Goal: Transaction & Acquisition: Purchase product/service

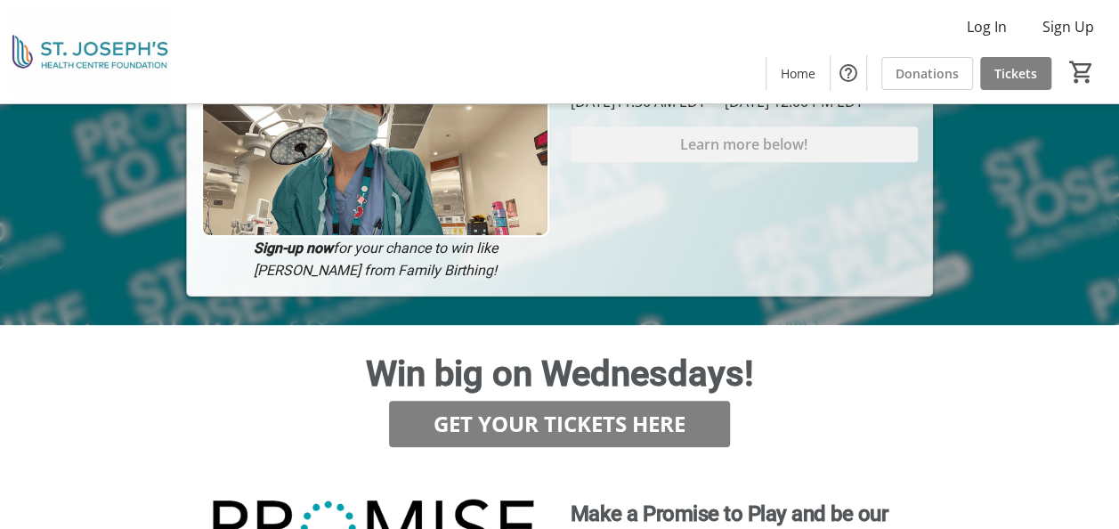
scroll to position [445, 0]
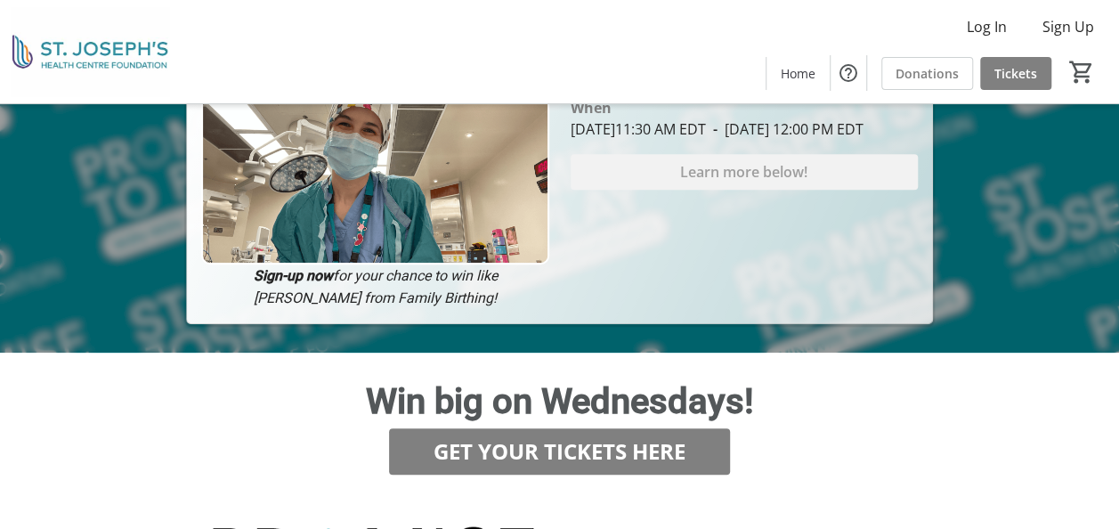
drag, startPoint x: 586, startPoint y: 344, endPoint x: 726, endPoint y: 401, distance: 151.7
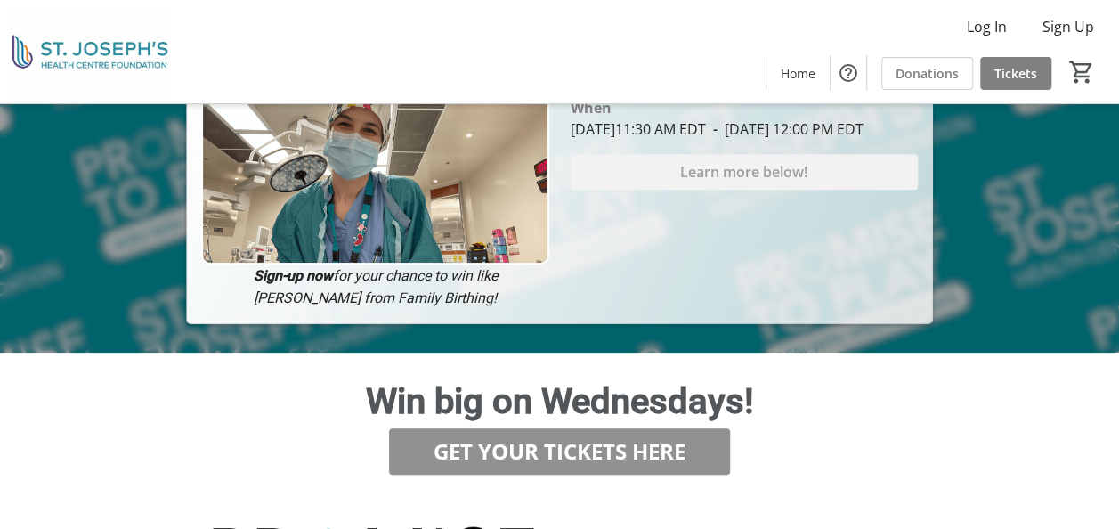
drag, startPoint x: 650, startPoint y: 365, endPoint x: 616, endPoint y: 349, distance: 37.4
click at [616, 435] on span "GET YOUR TICKETS HERE" at bounding box center [559, 451] width 252 height 32
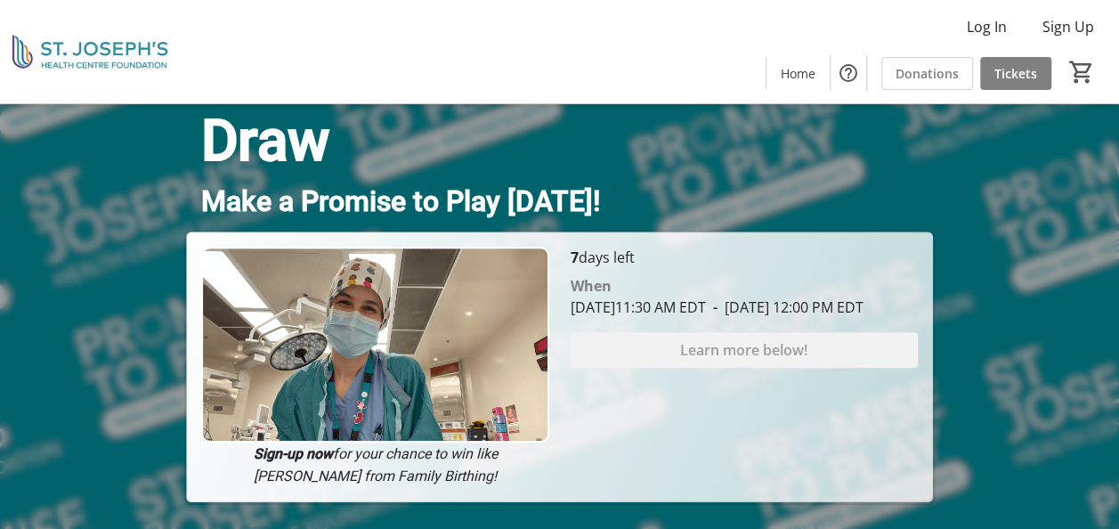
scroll to position [0, 0]
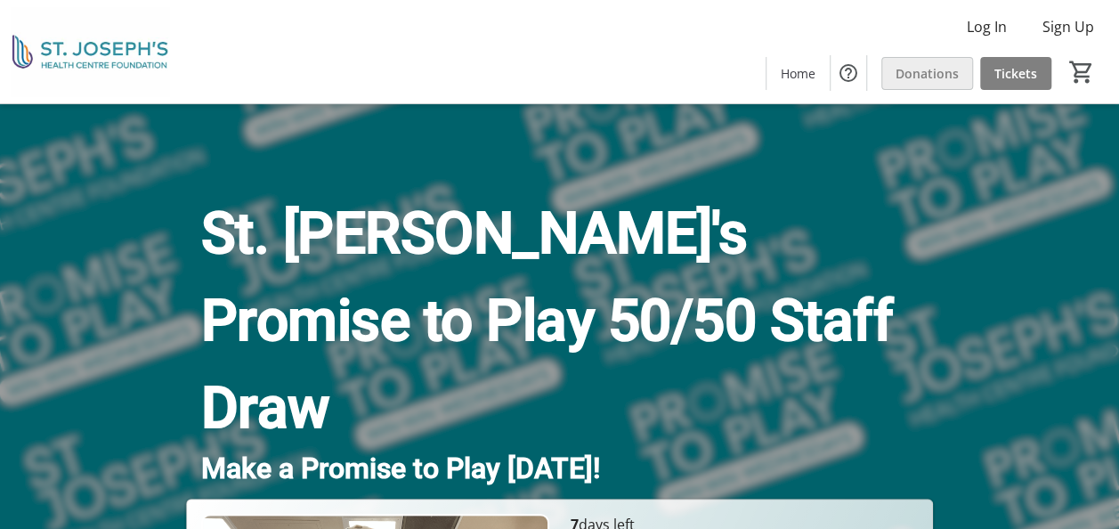
click at [893, 83] on span at bounding box center [927, 73] width 90 height 43
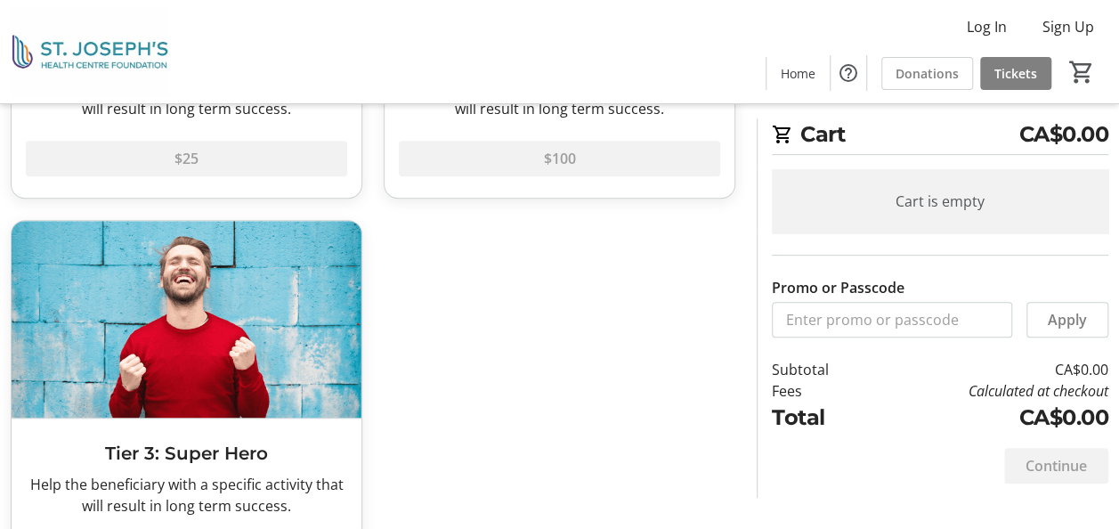
scroll to position [465, 0]
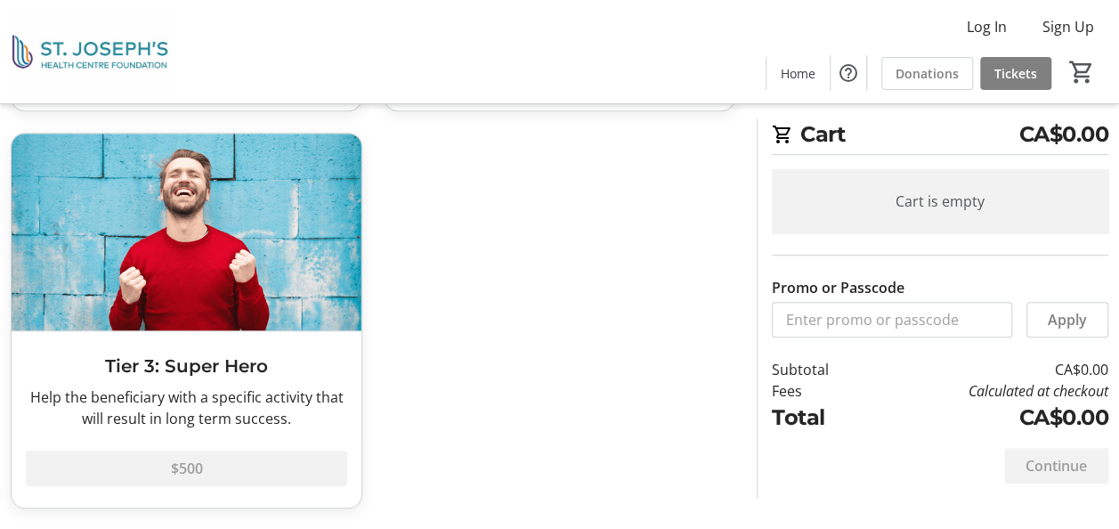
click at [331, 231] on img at bounding box center [187, 232] width 350 height 197
click at [262, 470] on div "$500" at bounding box center [186, 457] width 321 height 57
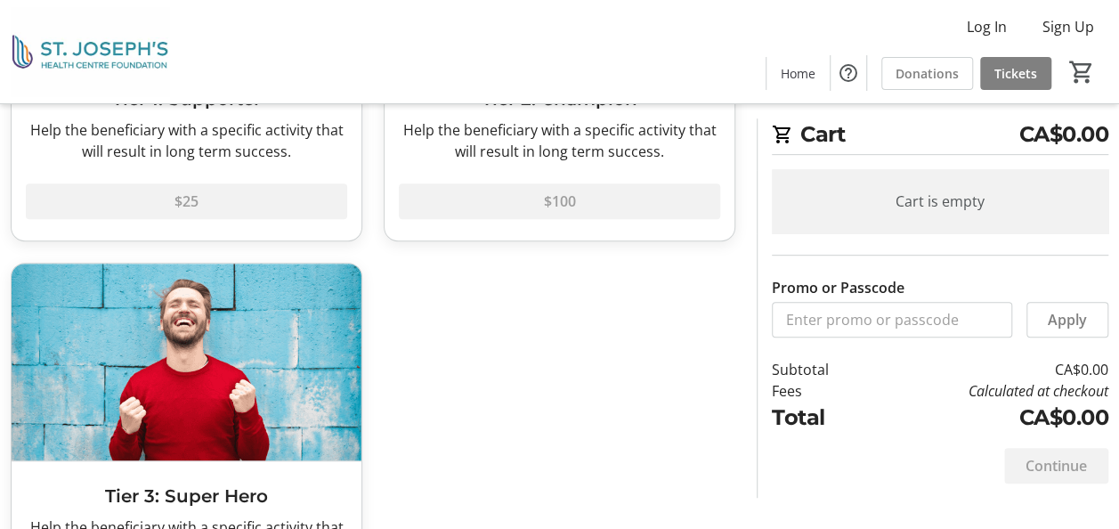
scroll to position [109, 0]
